Goal: Use online tool/utility

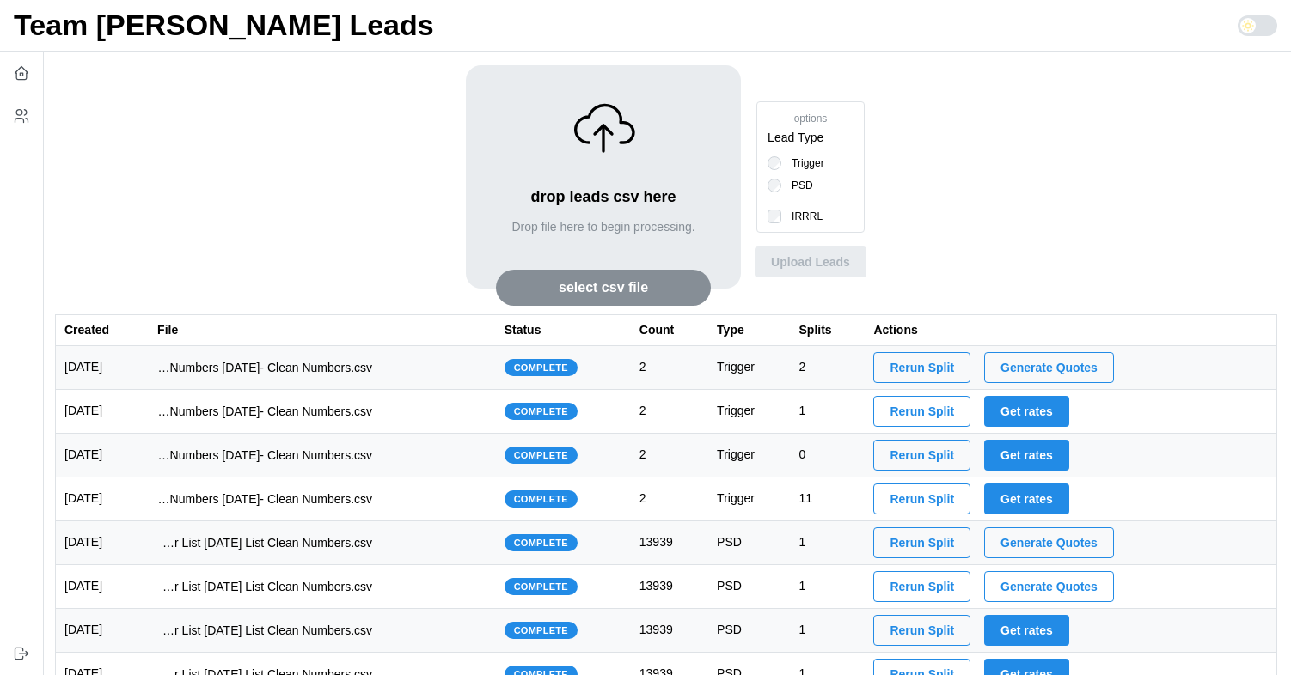
click at [1080, 372] on span "Generate Quotes" at bounding box center [1048, 367] width 97 height 29
